Goal: Task Accomplishment & Management: Use online tool/utility

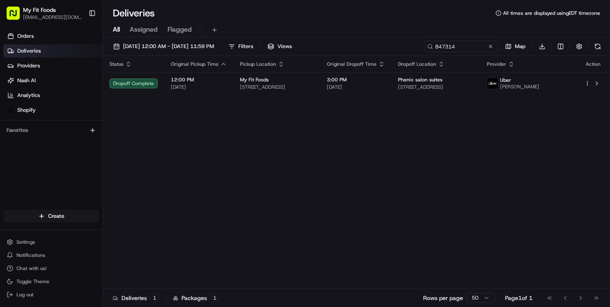
click at [116, 30] on span "All" at bounding box center [116, 30] width 7 height 10
click at [113, 49] on button "[DATE] 12:00 AM - [DATE] 11:59 PM" at bounding box center [163, 47] width 108 height 12
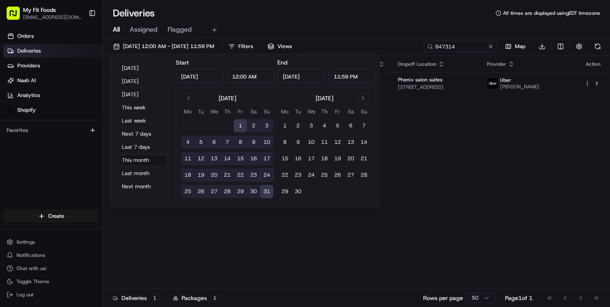
click at [227, 175] on button "21" at bounding box center [226, 175] width 13 height 13
type input "[DATE]"
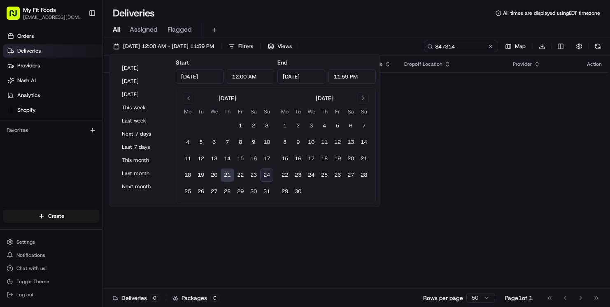
click at [227, 175] on button "21" at bounding box center [226, 175] width 13 height 13
click at [219, 249] on div "Status Original Pickup Time Pickup Location Original Dropoff Time Dropoff Locat…" at bounding box center [355, 172] width 505 height 233
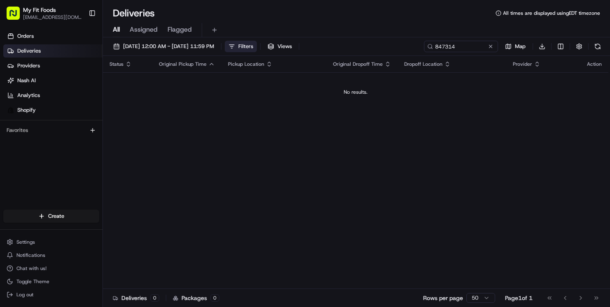
click at [257, 46] on button "Filters" at bounding box center [241, 47] width 32 height 12
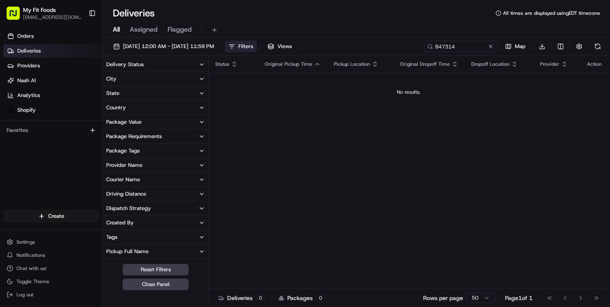
click at [134, 150] on div "Package Tags" at bounding box center [122, 150] width 33 height 7
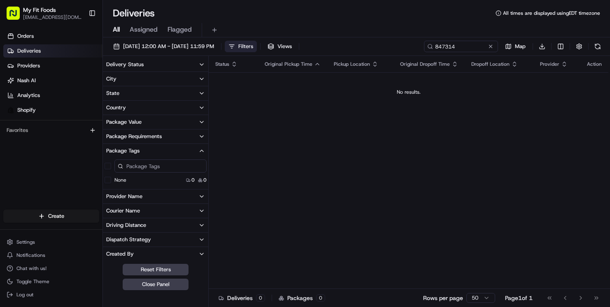
click at [181, 66] on button "Delivery Status" at bounding box center [155, 65] width 105 height 14
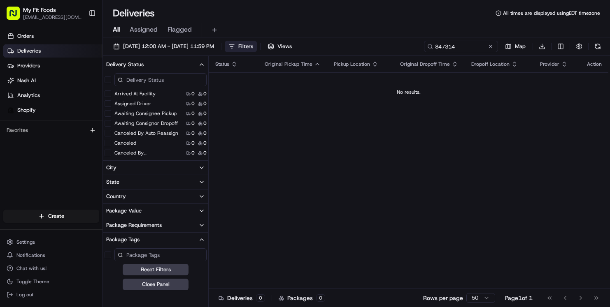
click at [260, 24] on div "All Assigned Flagged" at bounding box center [356, 30] width 507 height 14
click at [491, 48] on button at bounding box center [490, 46] width 8 height 8
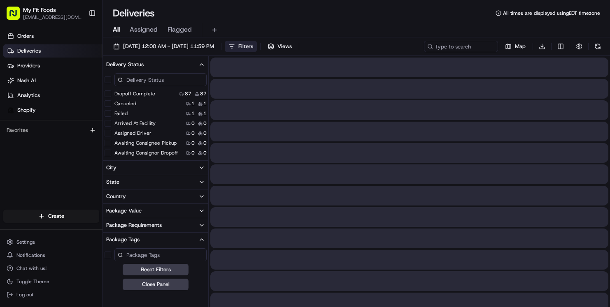
click at [441, 18] on div "Deliveries All times are displayed using EDT timezone" at bounding box center [356, 13] width 507 height 13
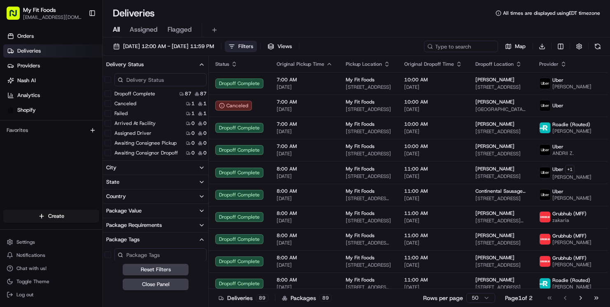
click at [110, 94] on button "Dropoff Complete" at bounding box center [107, 93] width 7 height 7
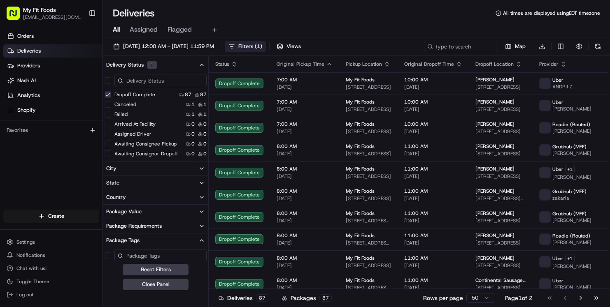
click at [131, 239] on div "Package Tags" at bounding box center [122, 240] width 33 height 7
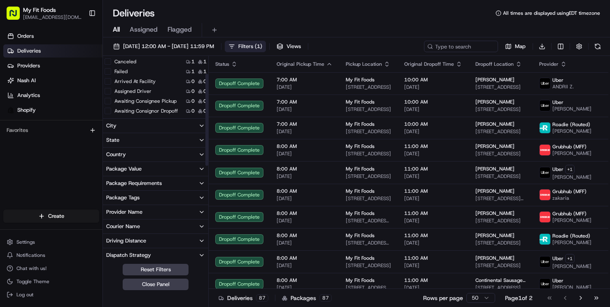
scroll to position [44, 0]
click at [140, 199] on button "Package Tags" at bounding box center [155, 197] width 105 height 14
click at [117, 246] on label "1st Order" at bounding box center [125, 246] width 22 height 7
click at [111, 246] on Order "1st Order" at bounding box center [107, 246] width 7 height 7
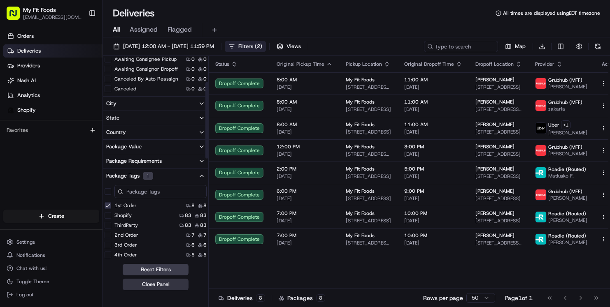
click at [145, 283] on button "Close Panel" at bounding box center [156, 285] width 66 height 12
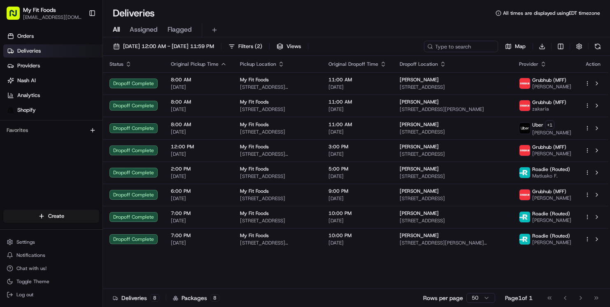
click at [231, 260] on div "Status Original Pickup Time Pickup Location Original Dropoff Time Dropoff Locat…" at bounding box center [355, 172] width 505 height 233
click at [112, 48] on button "[DATE] 12:00 AM - [DATE] 11:59 PM" at bounding box center [163, 47] width 108 height 12
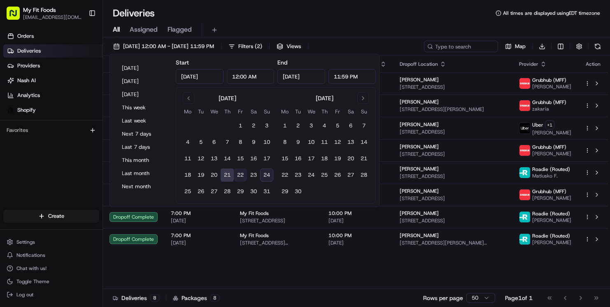
click at [240, 172] on button "22" at bounding box center [240, 175] width 13 height 13
type input "[DATE]"
click at [240, 172] on button "22" at bounding box center [240, 175] width 13 height 13
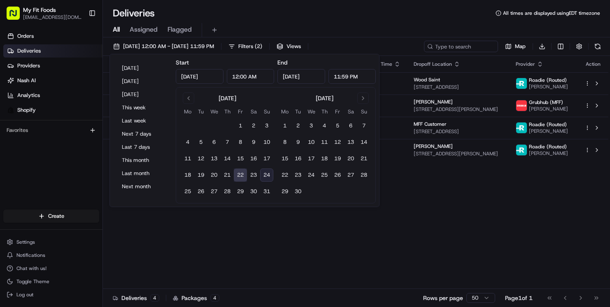
click at [361, 12] on div "Deliveries All times are displayed using EDT timezone" at bounding box center [356, 13] width 507 height 13
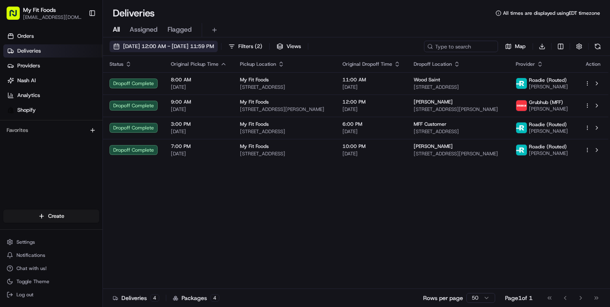
click at [117, 46] on button "[DATE] 12:00 AM - [DATE] 11:59 PM" at bounding box center [163, 47] width 108 height 12
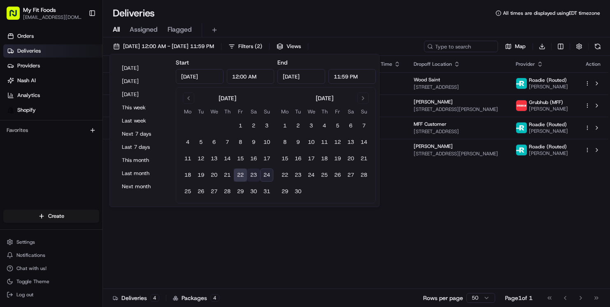
click at [251, 176] on button "23" at bounding box center [253, 175] width 13 height 13
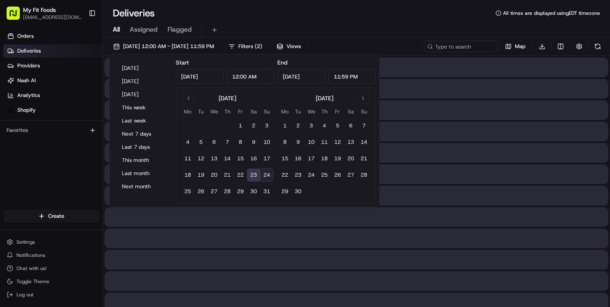
type input "[DATE]"
click at [251, 176] on button "23" at bounding box center [253, 175] width 13 height 13
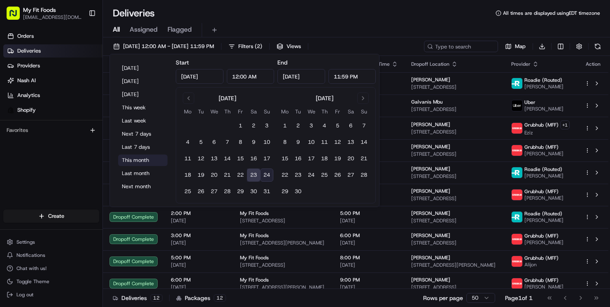
click at [128, 161] on button "This month" at bounding box center [142, 161] width 49 height 12
type input "[DATE]"
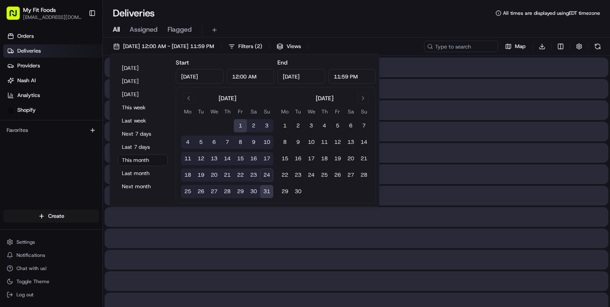
click at [355, 21] on div "All Assigned Flagged" at bounding box center [356, 29] width 507 height 18
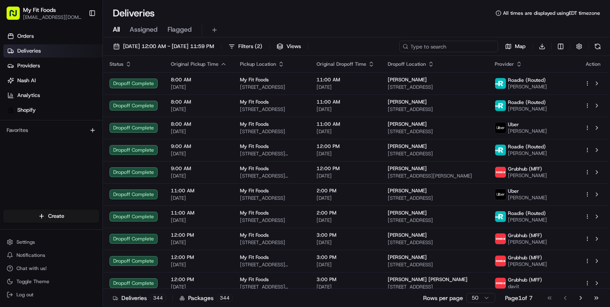
click at [437, 46] on input at bounding box center [448, 47] width 99 height 12
paste input "878439"
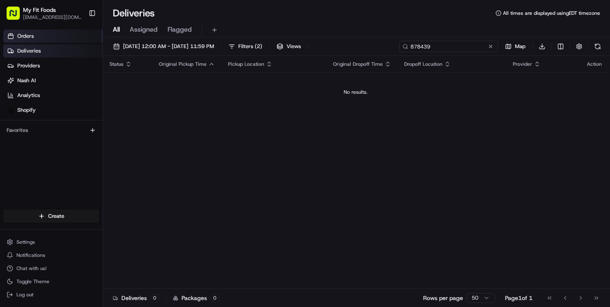
type input "878439"
click at [35, 35] on link "Orders" at bounding box center [52, 36] width 99 height 13
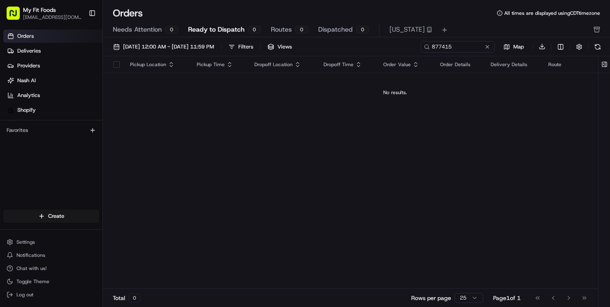
click at [141, 37] on div "[DATE] 12:00 AM - [DATE] 11:59 PM Filters Views 877415 Map Download Pickup Loca…" at bounding box center [356, 175] width 507 height 276
click at [138, 32] on span "Needs Attention" at bounding box center [137, 30] width 49 height 10
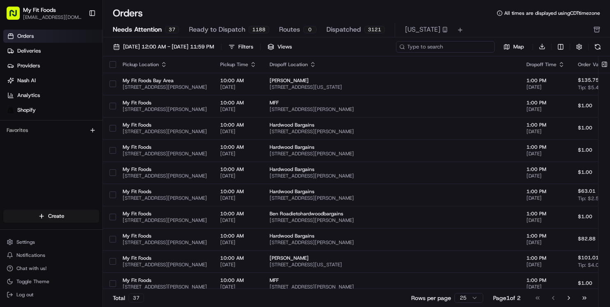
click at [451, 44] on input at bounding box center [445, 47] width 99 height 12
paste input "878439"
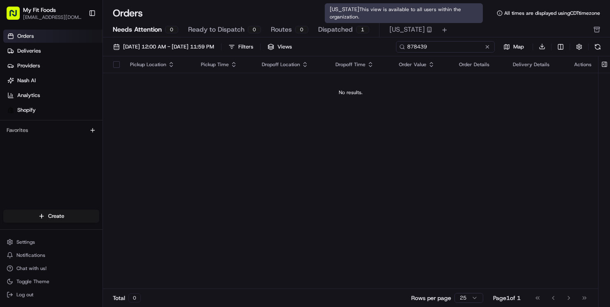
type input "878439"
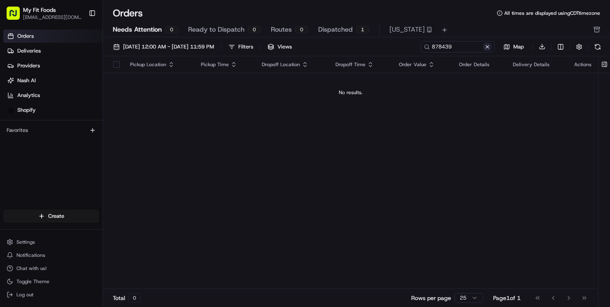
click at [486, 46] on button at bounding box center [487, 47] width 8 height 8
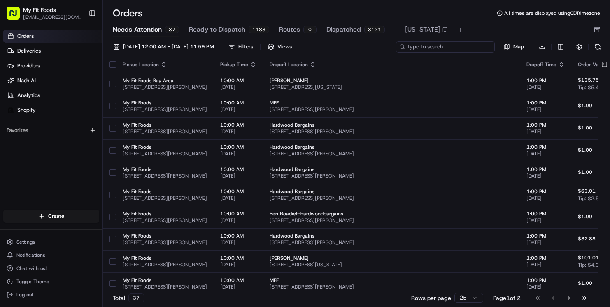
click at [462, 47] on input at bounding box center [445, 47] width 99 height 12
paste input "#878439 Complete"
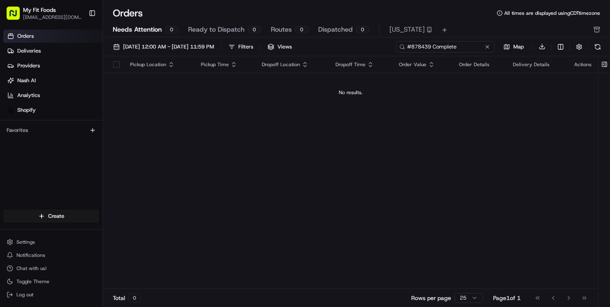
drag, startPoint x: 430, startPoint y: 47, endPoint x: 470, endPoint y: 47, distance: 40.3
click at [469, 47] on input "#878439 Complete" at bounding box center [445, 47] width 99 height 12
type input "#878439"
click at [51, 54] on link "Deliveries" at bounding box center [52, 50] width 99 height 13
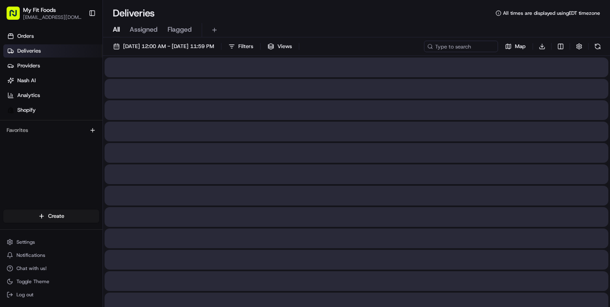
click at [118, 27] on span "All" at bounding box center [116, 30] width 7 height 10
click at [458, 49] on input at bounding box center [448, 47] width 99 height 12
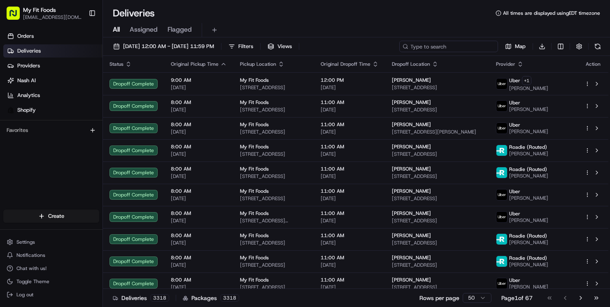
paste input "#878439 Complete"
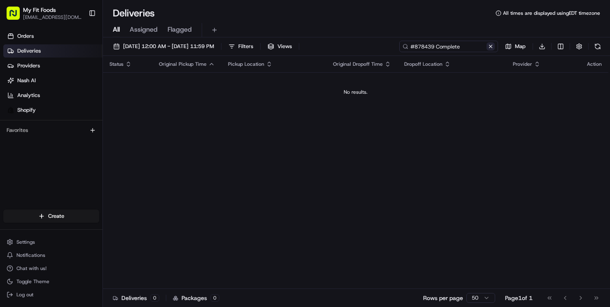
drag, startPoint x: 436, startPoint y: 46, endPoint x: 488, endPoint y: 46, distance: 52.6
click at [488, 46] on div "#878439 Complete" at bounding box center [448, 47] width 99 height 12
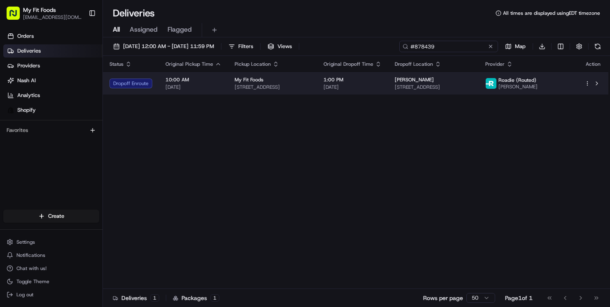
type input "#878439"
click at [584, 86] on html "My Fit Foods [EMAIL_ADDRESS][DOMAIN_NAME] Toggle Sidebar Orders Deliveries Prov…" at bounding box center [305, 153] width 610 height 307
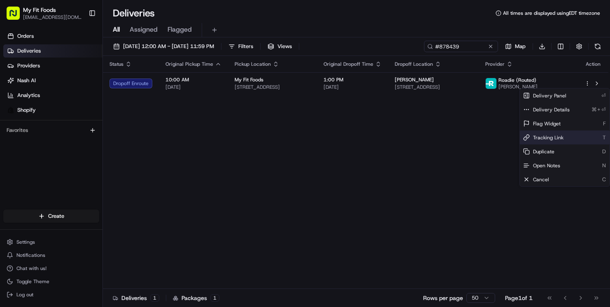
click at [537, 137] on span "Tracking Link" at bounding box center [548, 137] width 30 height 7
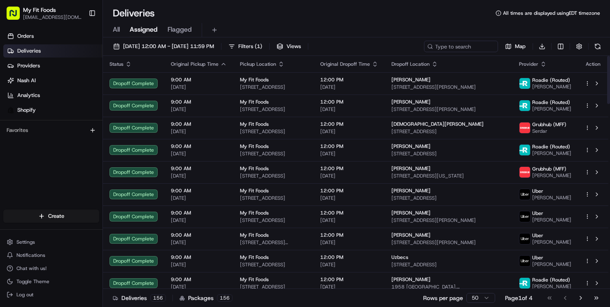
click at [115, 30] on span "All" at bounding box center [116, 30] width 7 height 10
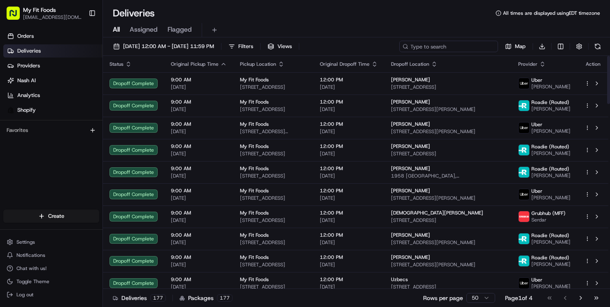
click at [440, 49] on input at bounding box center [448, 47] width 99 height 12
paste input "871661 Complete"
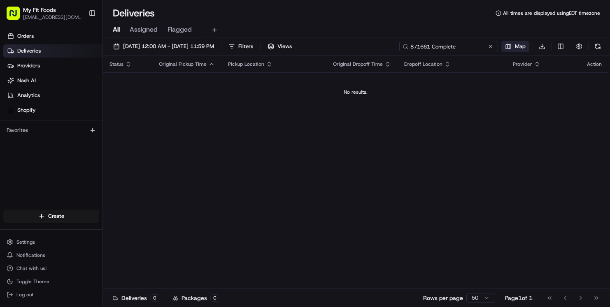
drag, startPoint x: 431, startPoint y: 46, endPoint x: 501, endPoint y: 46, distance: 70.3
click at [499, 46] on div "871661 Complete Map Download" at bounding box center [501, 47] width 204 height 12
type input "871661"
click at [42, 35] on link "Orders" at bounding box center [52, 36] width 99 height 13
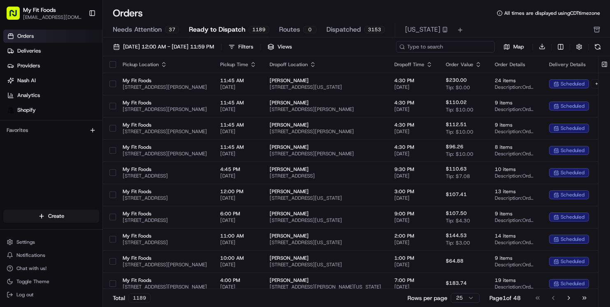
click at [446, 44] on input at bounding box center [445, 47] width 99 height 12
paste input "871661 Complete"
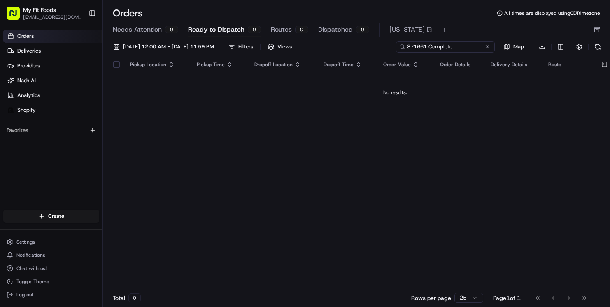
drag, startPoint x: 427, startPoint y: 47, endPoint x: 465, endPoint y: 48, distance: 37.8
click at [465, 48] on input "871661 Complete" at bounding box center [445, 47] width 99 height 12
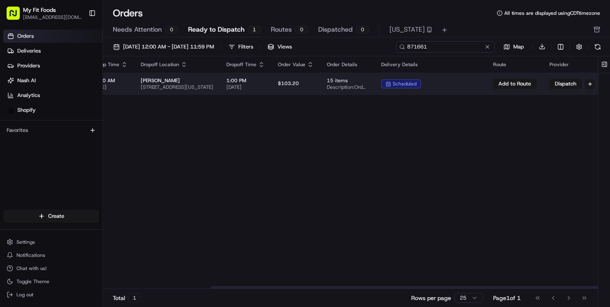
scroll to position [0, 196]
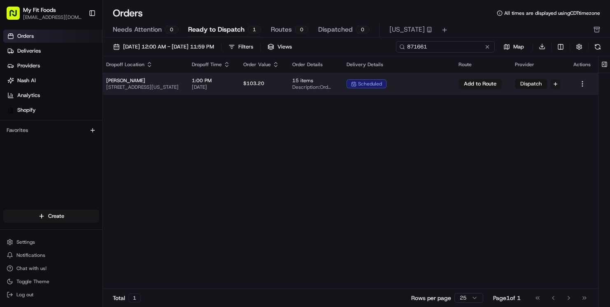
type input "871661"
click at [525, 83] on button "Dispatch" at bounding box center [531, 84] width 32 height 10
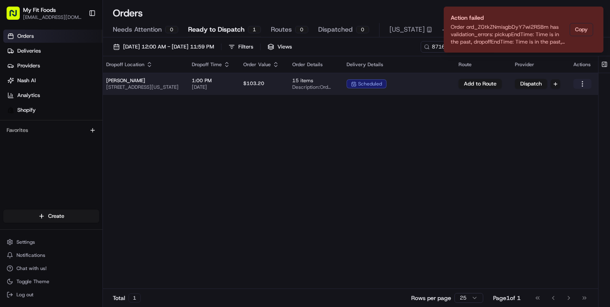
click at [581, 82] on html "My Fit Foods support@myfitfoods.com Toggle Sidebar Orders Deliveries Providers …" at bounding box center [305, 153] width 610 height 307
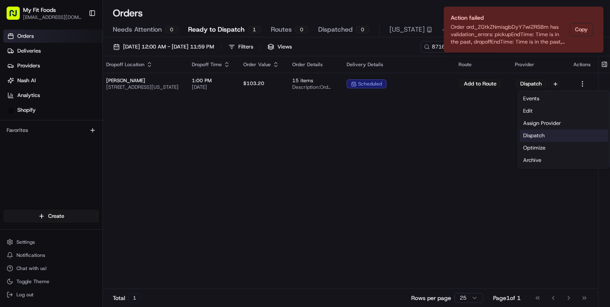
click at [540, 135] on div "Dispatch" at bounding box center [563, 136] width 88 height 12
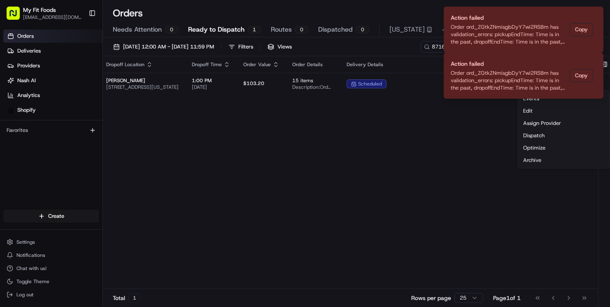
click at [464, 138] on html "My Fit Foods support@myfitfoods.com Toggle Sidebar Orders Deliveries Providers …" at bounding box center [305, 153] width 610 height 307
click at [504, 125] on div "Pickup Location Pickup Time Dropoff Location Dropoff Time Order Value Order Det…" at bounding box center [269, 172] width 658 height 233
click at [595, 58] on icon "Notifications (F8)" at bounding box center [596, 59] width 7 height 7
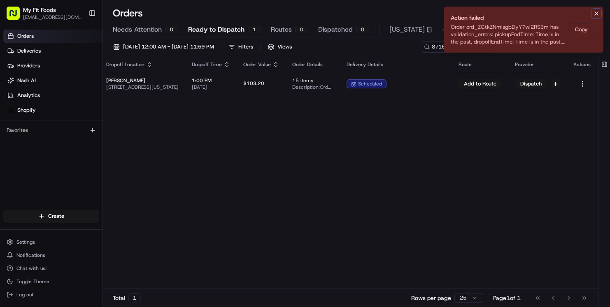
click at [595, 12] on icon "Notifications (F8)" at bounding box center [596, 13] width 7 height 7
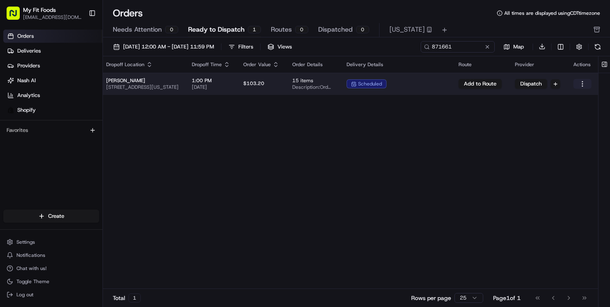
click at [584, 84] on html "My Fit Foods support@myfitfoods.com Toggle Sidebar Orders Deliveries Providers …" at bounding box center [305, 153] width 610 height 307
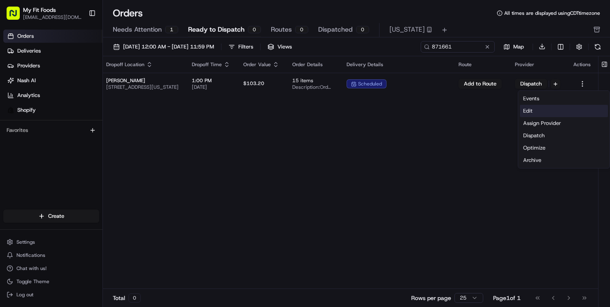
click at [526, 110] on div "Edit" at bounding box center [563, 111] width 88 height 12
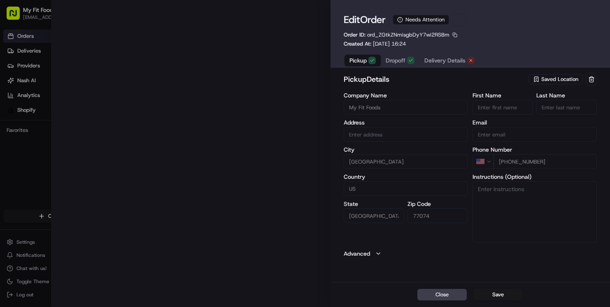
type input "[STREET_ADDRESS][PERSON_NAME]"
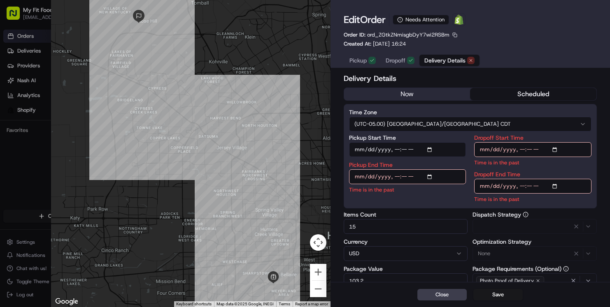
click at [446, 60] on span "Delivery Details" at bounding box center [444, 60] width 41 height 8
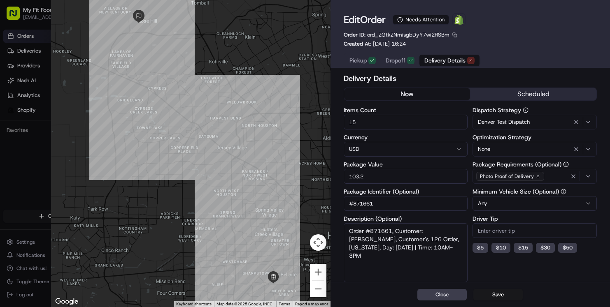
click at [408, 97] on button "now" at bounding box center [407, 94] width 126 height 12
click at [498, 296] on button "Save" at bounding box center [497, 295] width 49 height 12
type input "1"
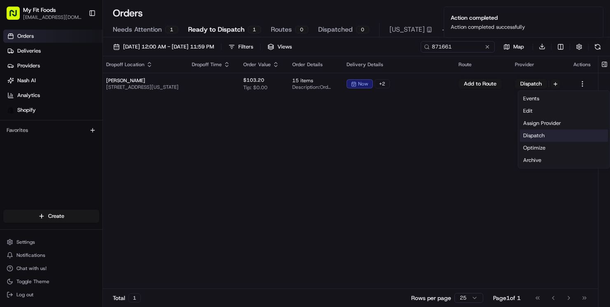
click at [531, 137] on div "Dispatch" at bounding box center [563, 136] width 88 height 12
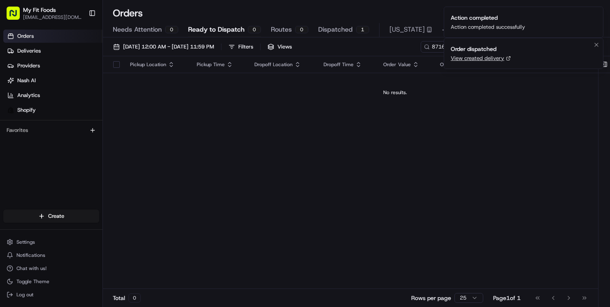
click at [482, 60] on link "View created delivery" at bounding box center [476, 58] width 53 height 7
click at [596, 13] on icon "Notifications (F8)" at bounding box center [595, 13] width 3 height 3
click at [596, 12] on icon "Notifications (F8)" at bounding box center [596, 13] width 7 height 7
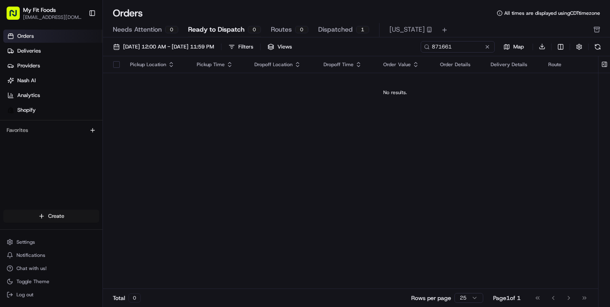
click at [29, 221] on html "My Fit Foods support@myfitfoods.com Toggle Sidebar Orders Deliveries Providers …" at bounding box center [305, 153] width 610 height 307
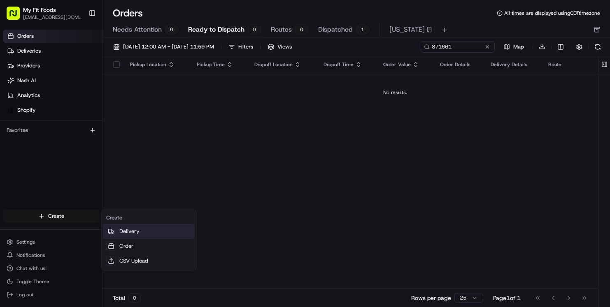
click at [124, 231] on link "Delivery" at bounding box center [149, 231] width 92 height 15
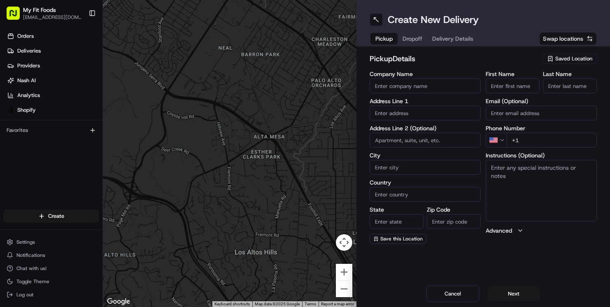
click at [556, 60] on span "Saved Location" at bounding box center [573, 58] width 37 height 7
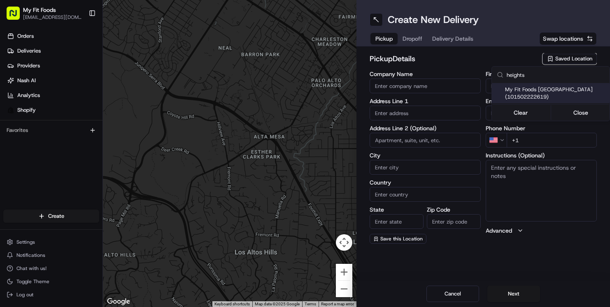
type input "heights"
click at [537, 93] on span "My Fit Foods The Heights (101502222619)" at bounding box center [555, 93] width 101 height 15
type input "My Fit Foods The Heights"
type input "2802 N Shepherd Dr"
type input "Ste 100"
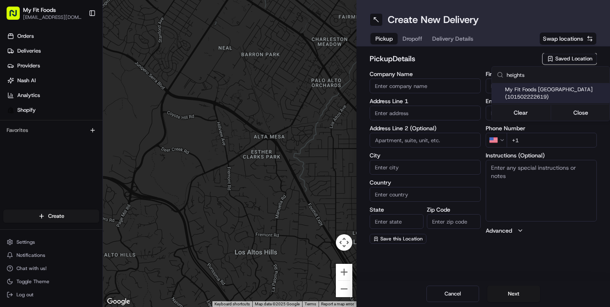
type input "Houston"
type input "US"
type input "TX"
type input "77008"
type input "+1 281 720 8662"
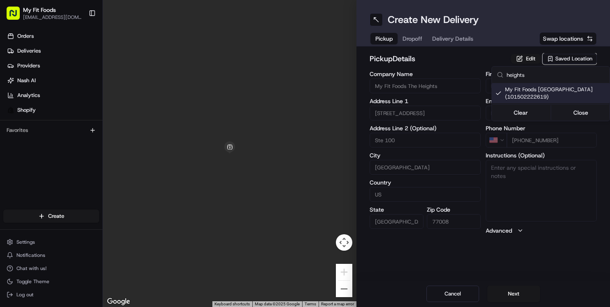
click at [511, 290] on html "My Fit Foods support@myfitfoods.com Toggle Sidebar Orders Deliveries Providers …" at bounding box center [305, 153] width 610 height 307
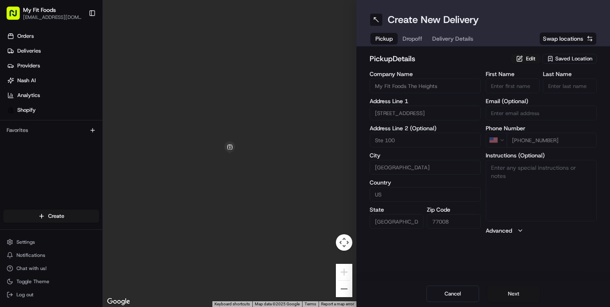
click at [513, 293] on button "Next" at bounding box center [513, 294] width 53 height 16
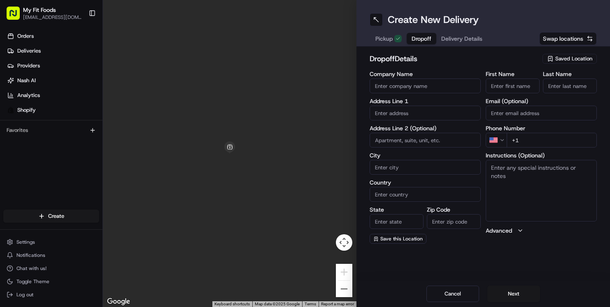
click at [514, 84] on input "First Name" at bounding box center [512, 86] width 54 height 15
type input "Danny"
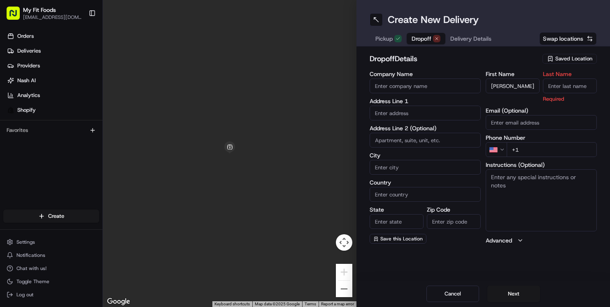
click at [561, 86] on input "Last Name" at bounding box center [570, 86] width 54 height 15
paste input "Danny Nguyen 18911 Brego Lane Tomball TX 77377"
type input "Danny Nguyen 18911 Brego Lane Tomball TX 77377"
type input "Nguyen"
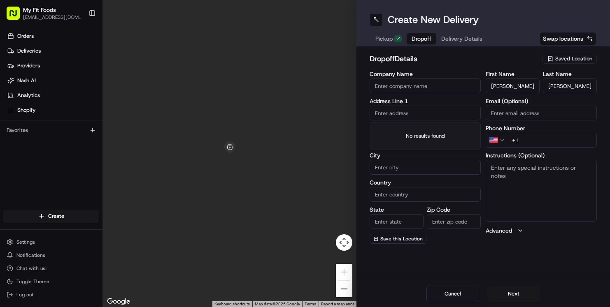
click at [401, 111] on input "text" at bounding box center [424, 113] width 111 height 15
paste input "18911 Brego Lane Tomball TX 77377 United States"
click at [403, 135] on div "18911 Brego Lane, Tomball, TX 77377, United States" at bounding box center [424, 130] width 107 height 12
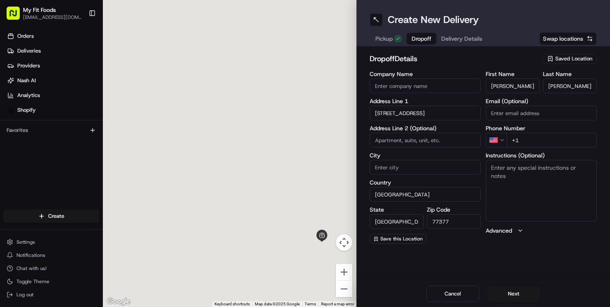
type input "18911 Brego Ln, Texas 77377, USA"
type input "United States"
type input "TX"
type input "77377"
type input "18911 Brego Lane"
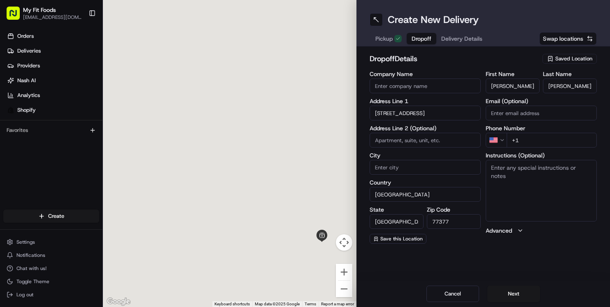
scroll to position [0, 0]
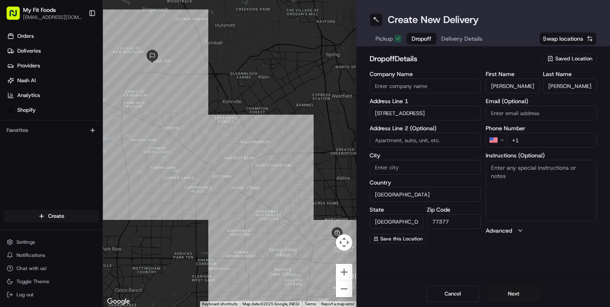
click at [523, 192] on textarea "Instructions (Optional)" at bounding box center [540, 191] width 111 height 62
paste textarea "#871661"
type textarea "#871661"
click at [531, 137] on input "+1" at bounding box center [551, 140] width 90 height 15
paste input "tel"
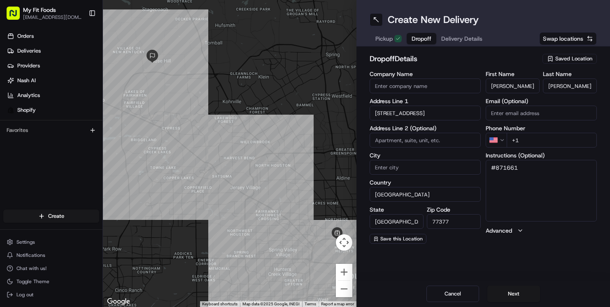
click at [531, 137] on input "+1" at bounding box center [551, 140] width 90 height 15
paste input "tel"
click at [534, 137] on input "+" at bounding box center [551, 140] width 90 height 15
paste input "tel"
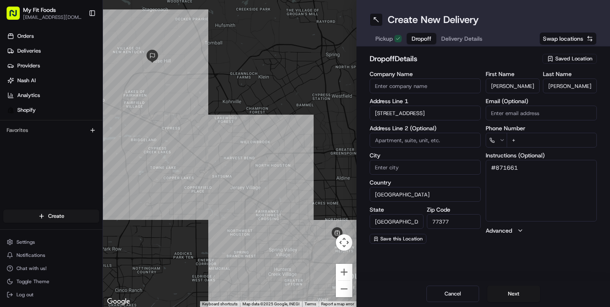
type input "+"
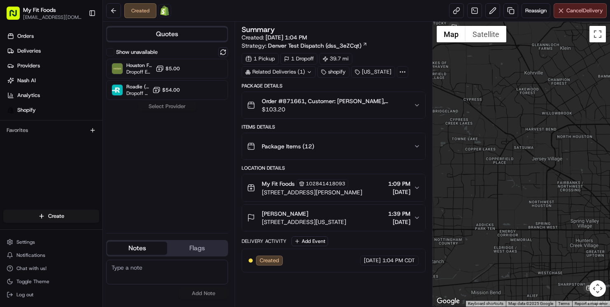
click at [570, 12] on span "Cancel Delivery" at bounding box center [584, 10] width 37 height 7
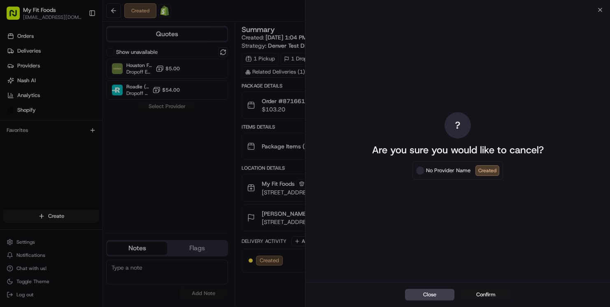
click at [480, 298] on button "Confirm" at bounding box center [485, 295] width 49 height 12
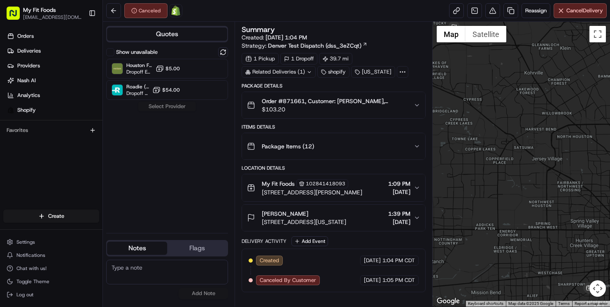
click at [331, 150] on div "Package Items ( 12 )" at bounding box center [330, 146] width 167 height 16
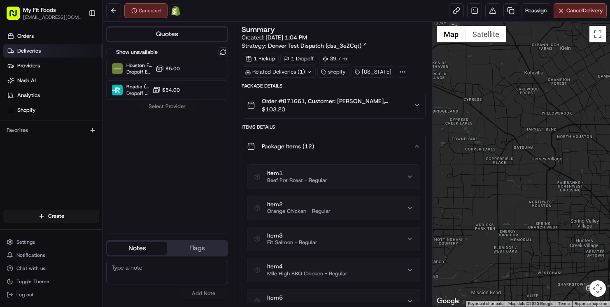
click at [47, 51] on link "Deliveries" at bounding box center [52, 50] width 99 height 13
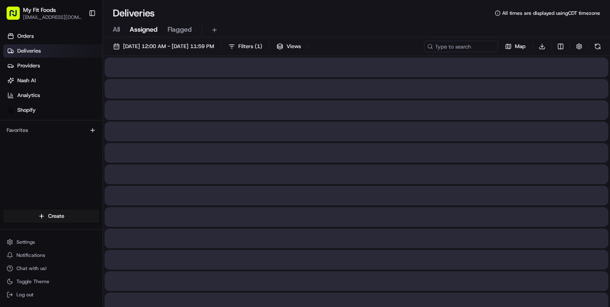
click at [47, 51] on link "Deliveries" at bounding box center [52, 50] width 99 height 13
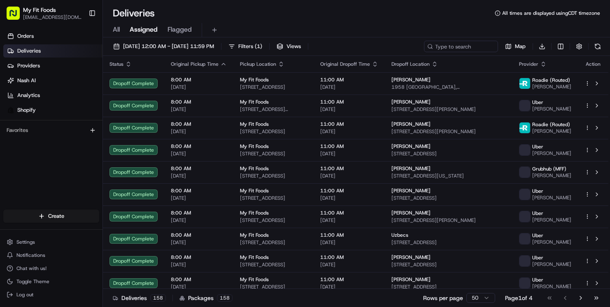
click at [119, 29] on span "All" at bounding box center [116, 30] width 7 height 10
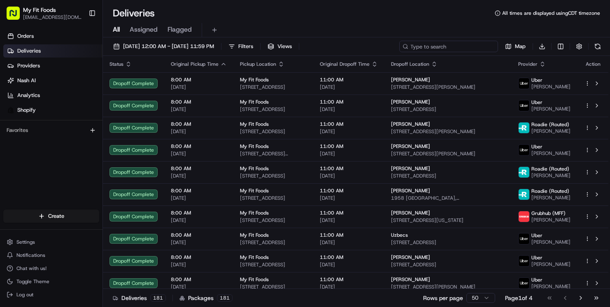
click at [447, 45] on input at bounding box center [448, 47] width 99 height 12
paste input "#858712"
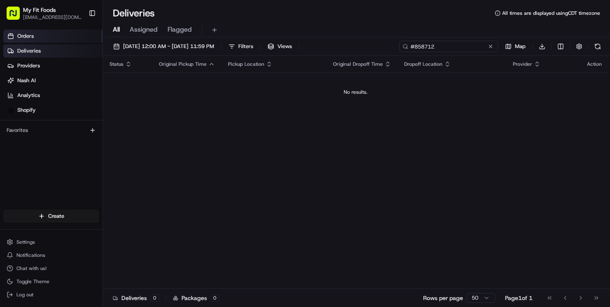
type input "#858712"
click at [33, 40] on link "Orders" at bounding box center [52, 36] width 99 height 13
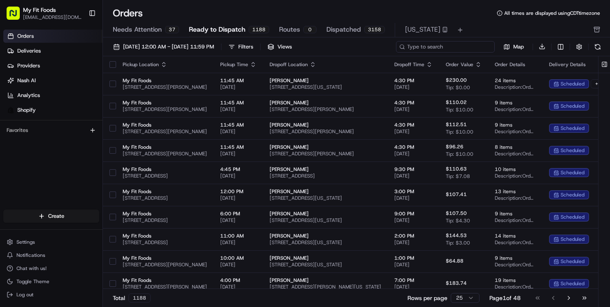
click at [438, 49] on input at bounding box center [445, 47] width 99 height 12
paste input "#858712"
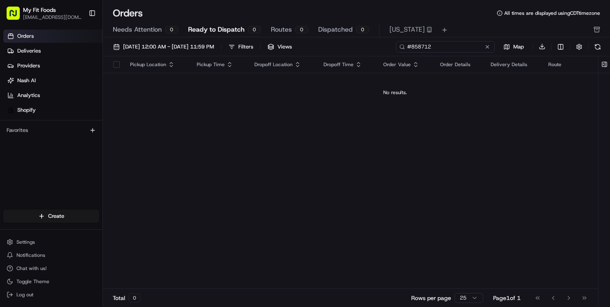
type input "#858712"
click at [144, 27] on span "Needs Attention" at bounding box center [137, 30] width 49 height 10
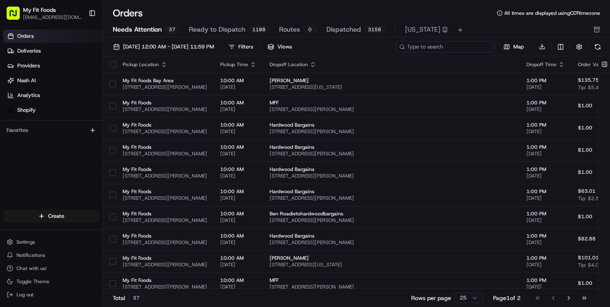
click at [442, 43] on input at bounding box center [445, 47] width 99 height 12
paste input "#858712"
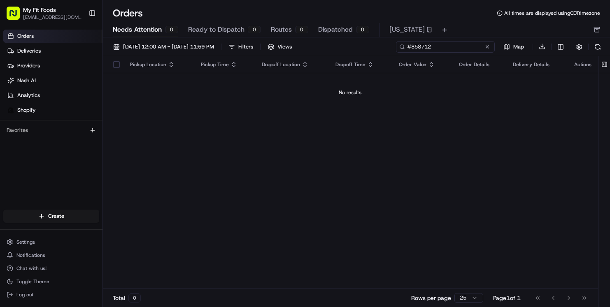
type input "#858712"
click at [200, 34] on span "Ready to Dispatch" at bounding box center [216, 30] width 56 height 10
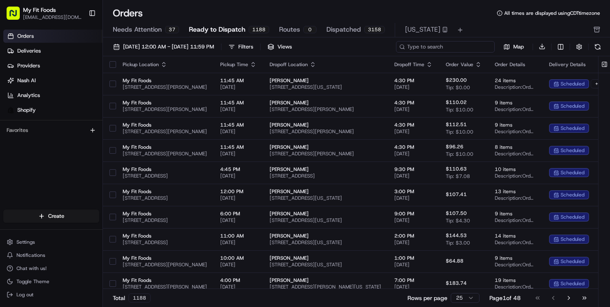
click at [466, 45] on input at bounding box center [445, 47] width 99 height 12
paste input "#858712"
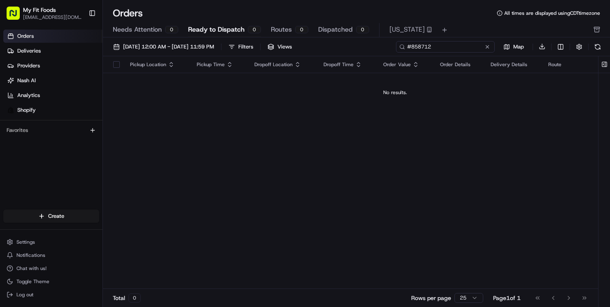
type input "#858712"
click at [54, 37] on link "Orders" at bounding box center [52, 36] width 99 height 13
click at [464, 45] on input "#858712" at bounding box center [445, 47] width 99 height 12
click at [108, 23] on div "Needs Attention 0 Ready to Dispatch 0 Routes 0 Dispatched 0 Colorado" at bounding box center [356, 30] width 507 height 14
click at [124, 26] on span "Needs Attention" at bounding box center [137, 30] width 49 height 10
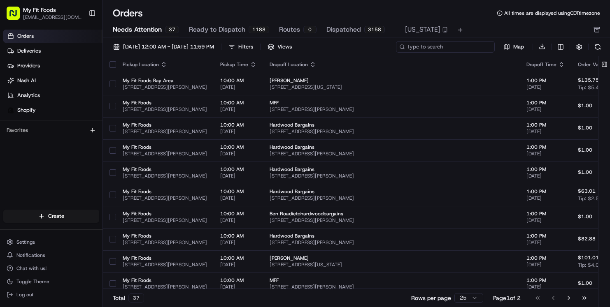
click at [454, 47] on input at bounding box center [445, 47] width 99 height 12
paste input "#858712"
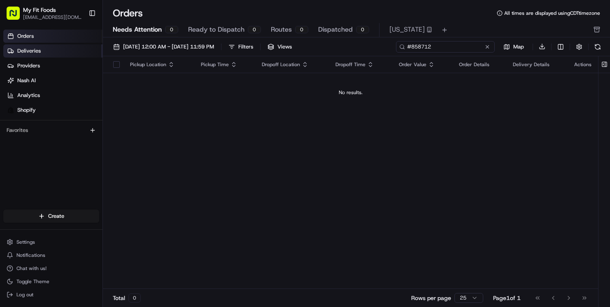
type input "#858712"
click at [56, 51] on link "Deliveries" at bounding box center [52, 50] width 99 height 13
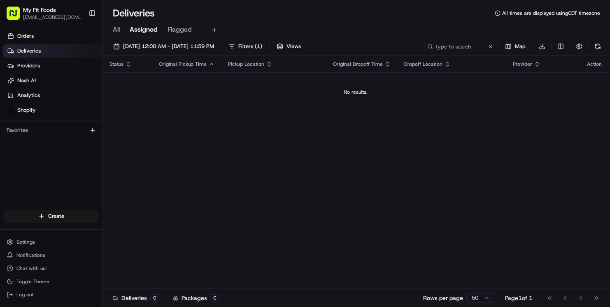
click at [116, 33] on span "All" at bounding box center [116, 30] width 7 height 10
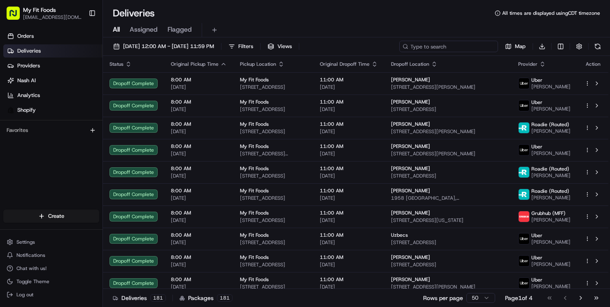
click at [449, 48] on input at bounding box center [448, 47] width 99 height 12
paste input "#858712"
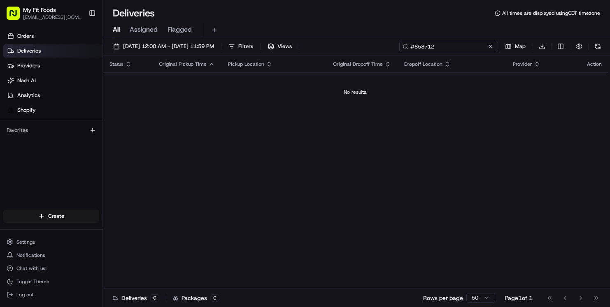
type input "#858712"
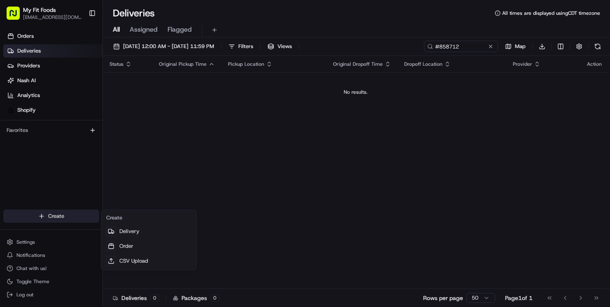
click at [48, 213] on html "My Fit Foods support@myfitfoods.com Toggle Sidebar Orders Deliveries Providers …" at bounding box center [305, 153] width 610 height 307
click at [137, 234] on link "Delivery" at bounding box center [149, 231] width 92 height 15
